Goal: Browse casually

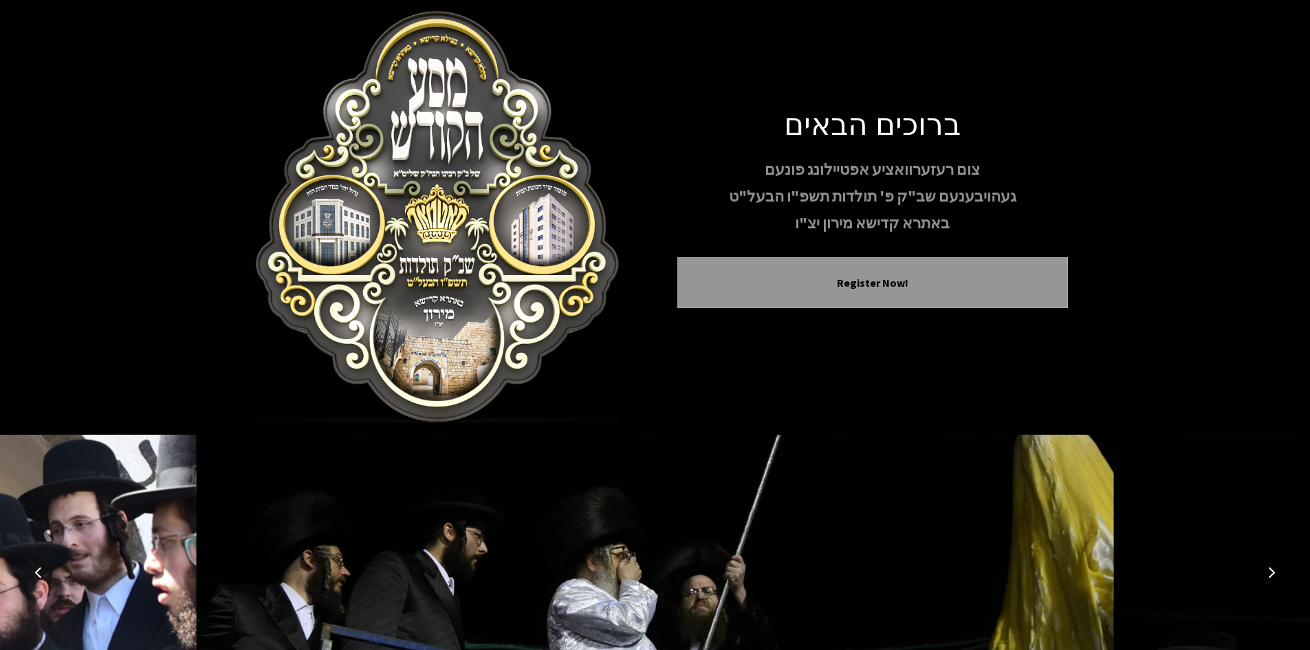
scroll to position [118, 0]
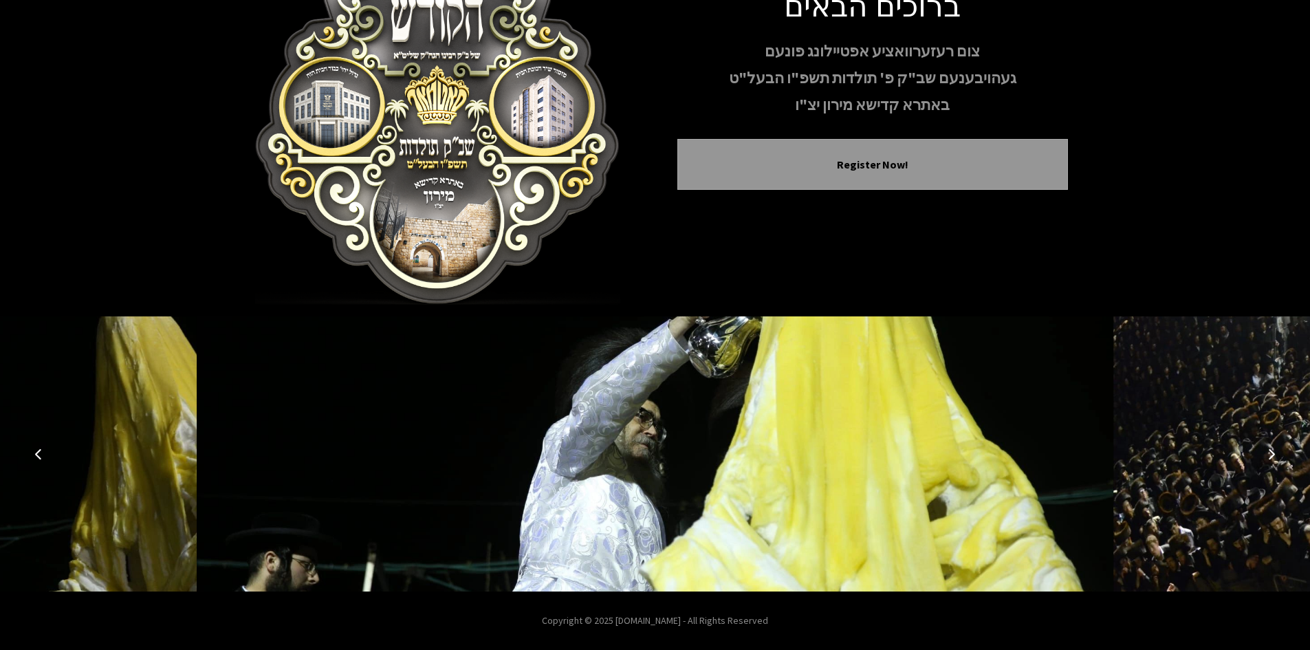
click at [1279, 455] on button "Next image" at bounding box center [1271, 453] width 33 height 33
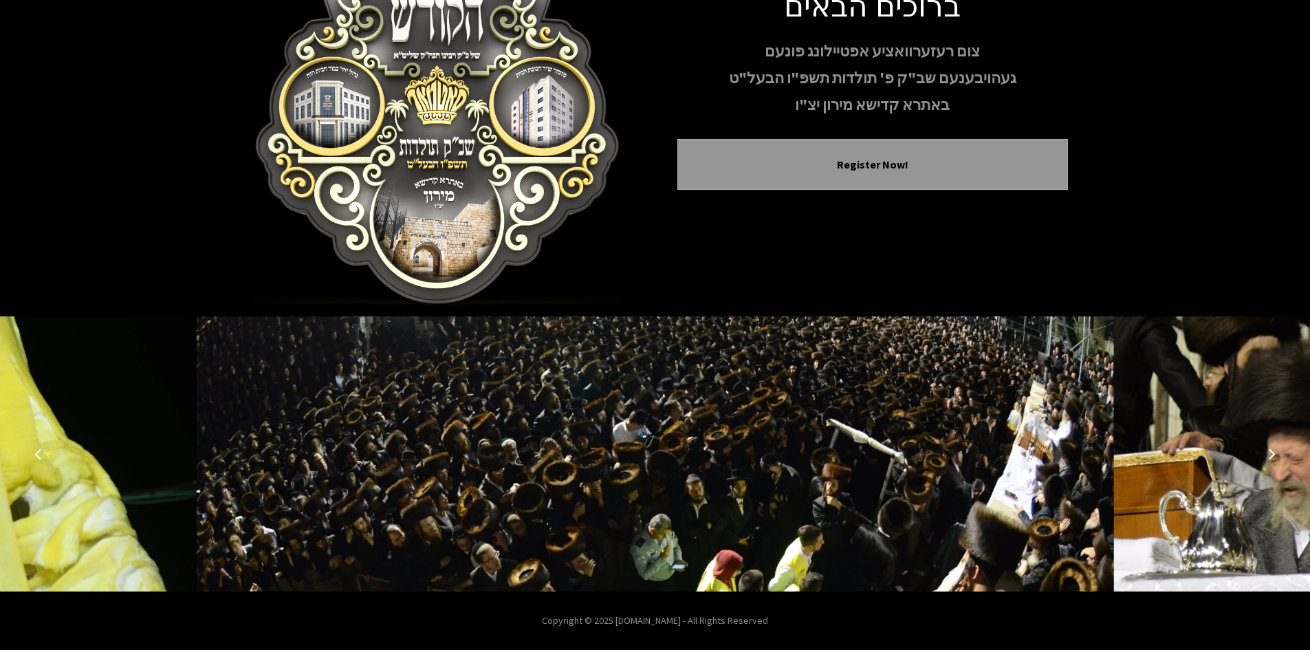
click at [1275, 455] on icon "Next image" at bounding box center [1271, 453] width 11 height 11
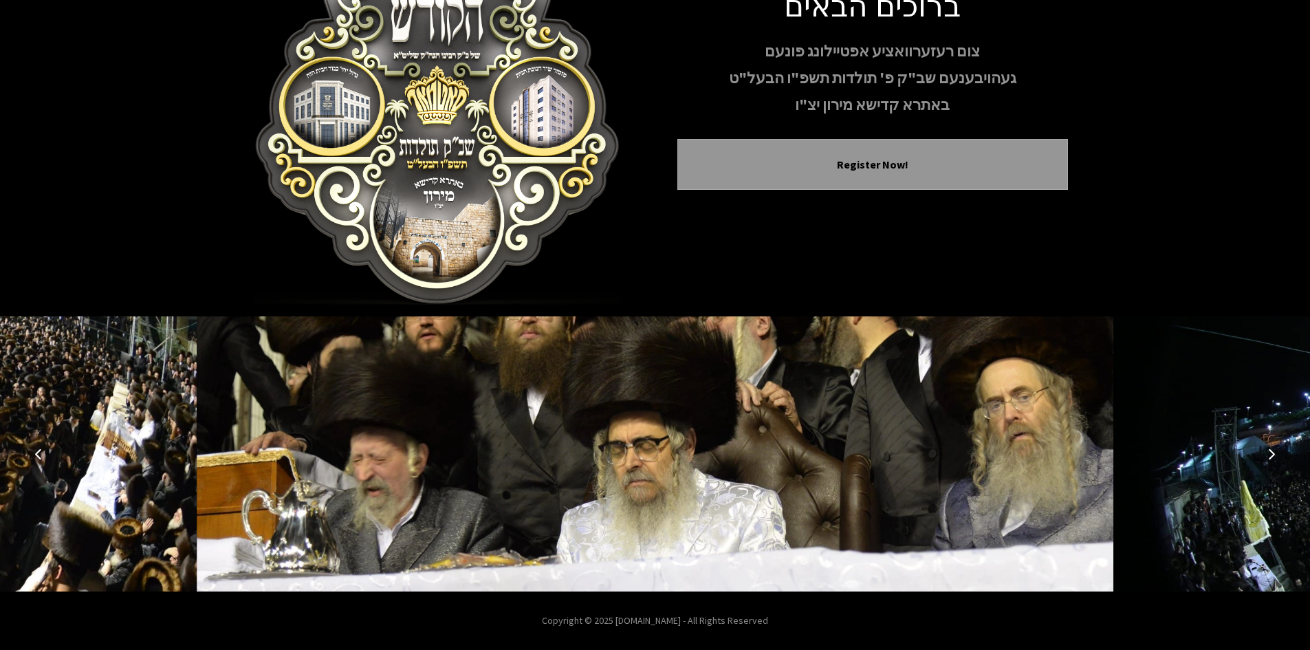
click at [1275, 455] on icon "Next image" at bounding box center [1271, 453] width 11 height 11
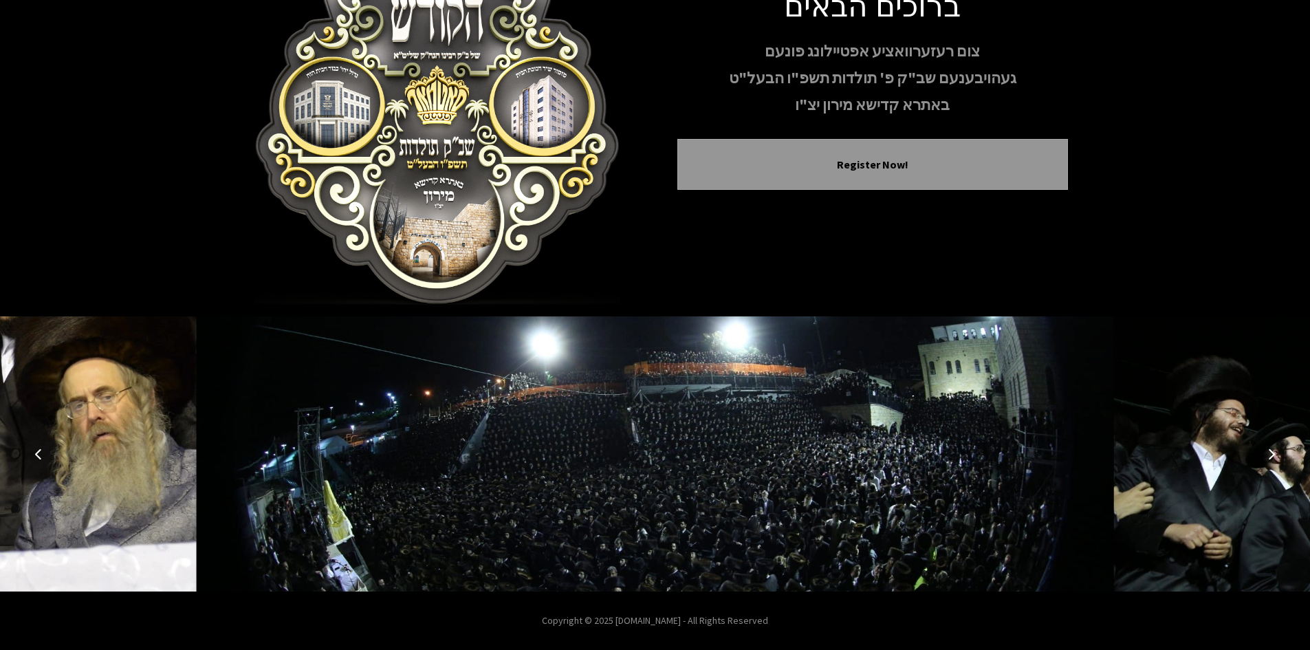
click at [1275, 455] on icon "Next image" at bounding box center [1271, 453] width 11 height 11
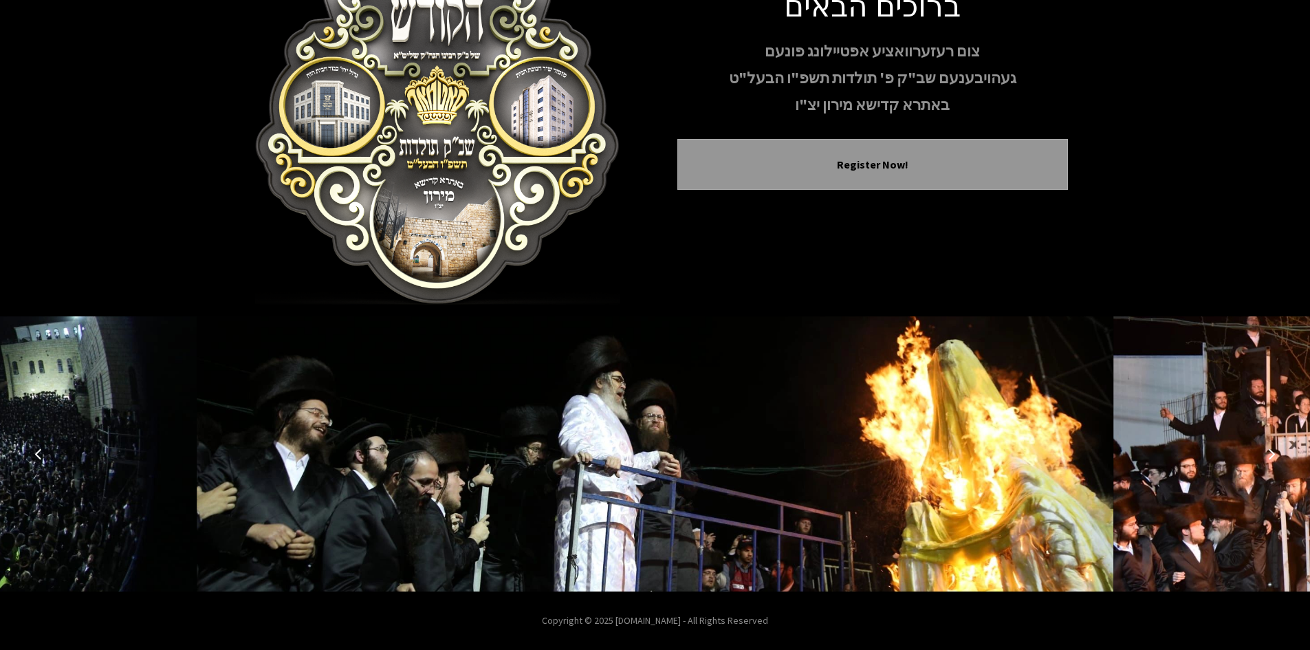
click at [1275, 455] on icon "Next image" at bounding box center [1271, 453] width 11 height 11
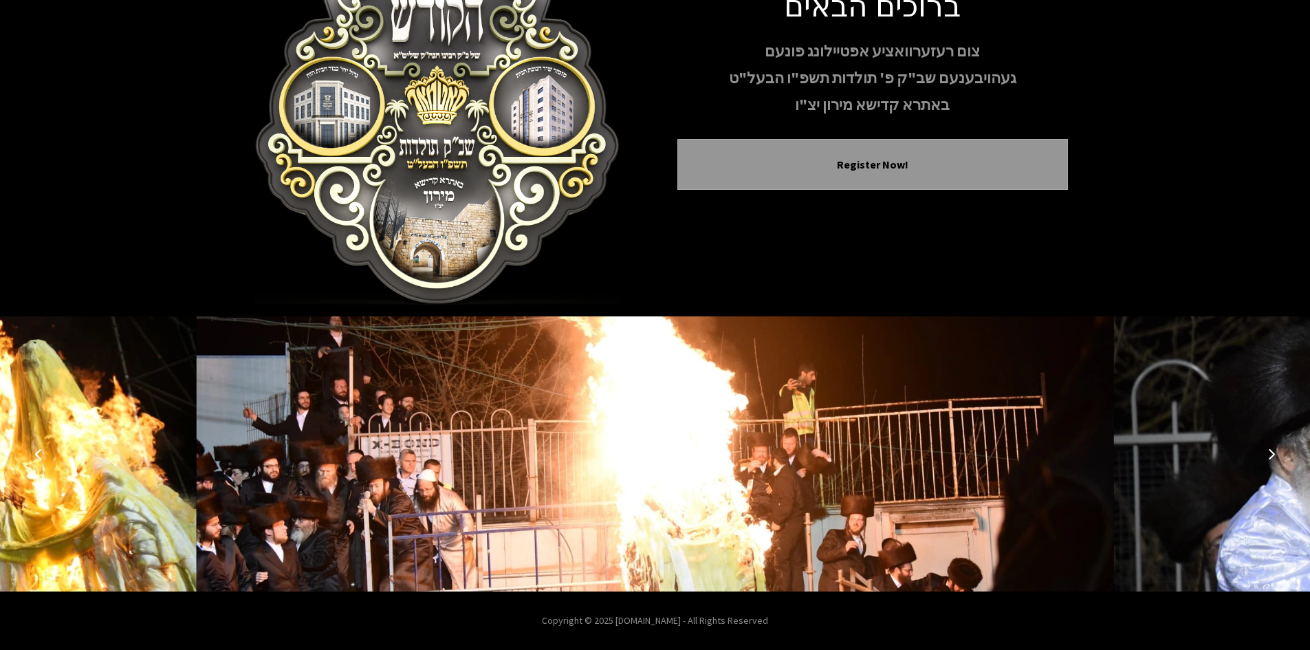
click at [1275, 455] on icon "Next image" at bounding box center [1271, 453] width 11 height 11
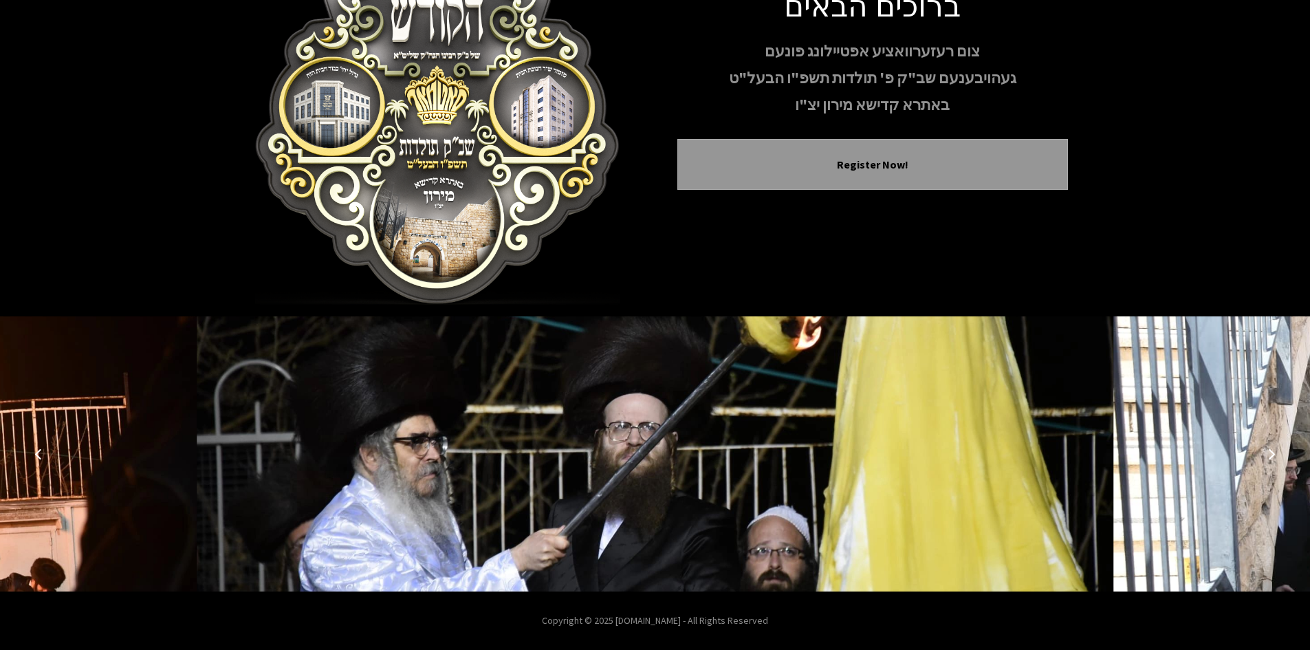
click at [1275, 455] on icon "Next image" at bounding box center [1271, 453] width 11 height 11
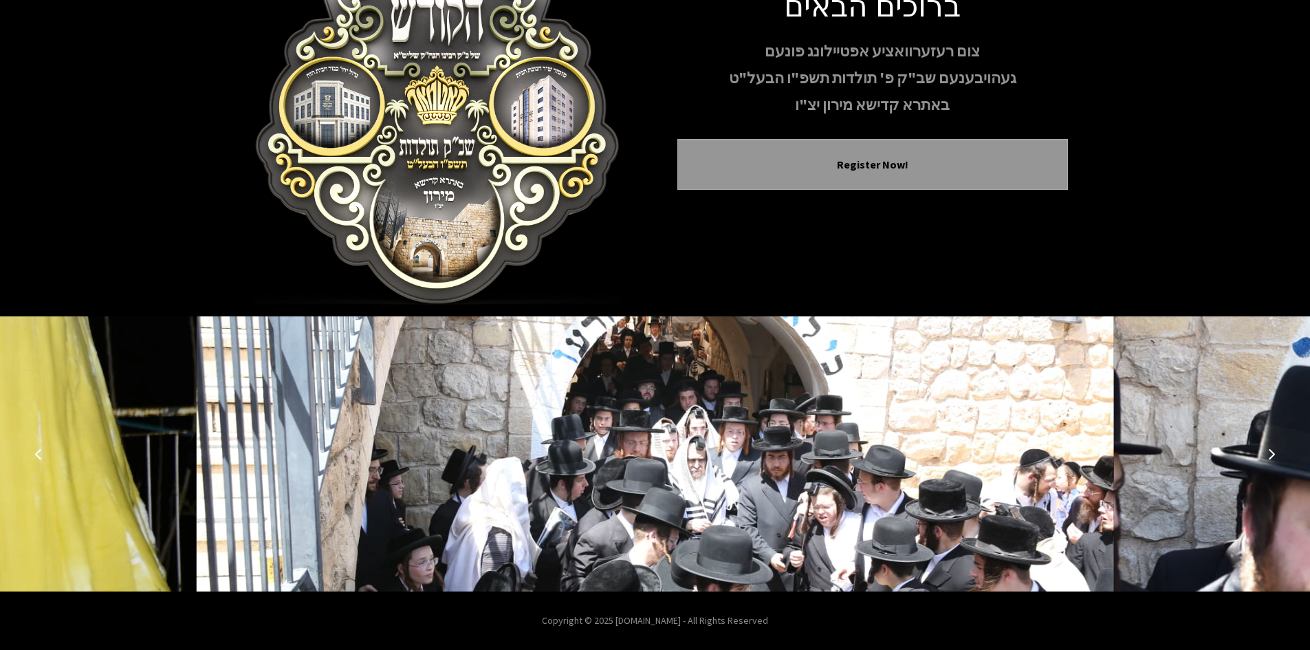
click at [1275, 455] on icon "Next image" at bounding box center [1271, 453] width 11 height 11
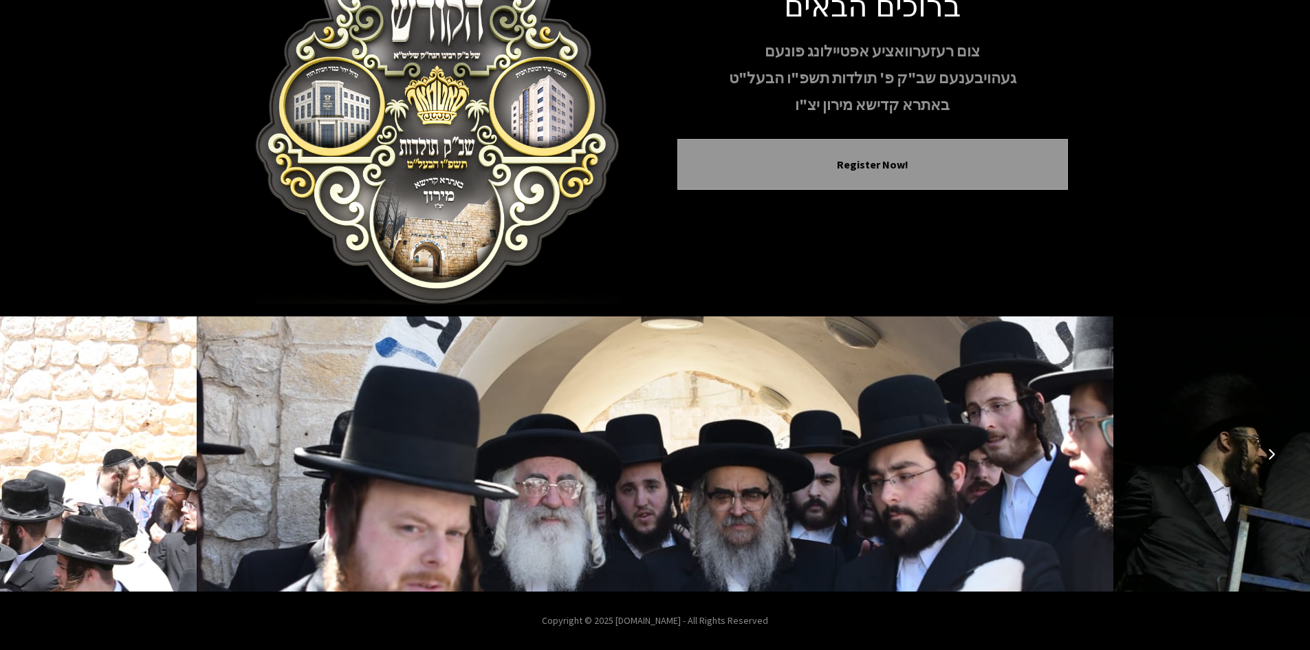
click at [1275, 455] on icon "Next image" at bounding box center [1271, 453] width 11 height 11
